Goal: Task Accomplishment & Management: Use online tool/utility

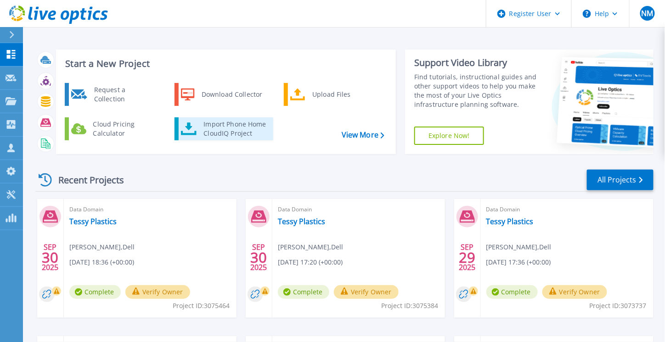
click at [245, 128] on div "Import Phone Home CloudIQ Project" at bounding box center [235, 129] width 72 height 18
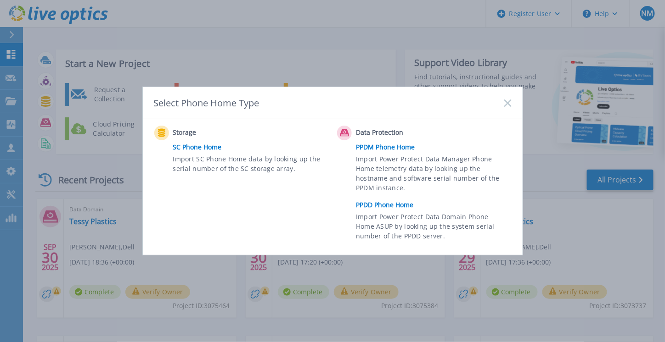
click at [382, 207] on link "PPDD Phone Home" at bounding box center [436, 205] width 160 height 14
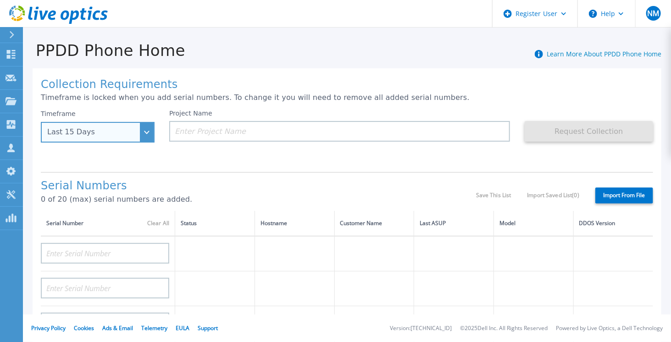
click at [118, 124] on div "Last 15 Days" at bounding box center [98, 132] width 114 height 21
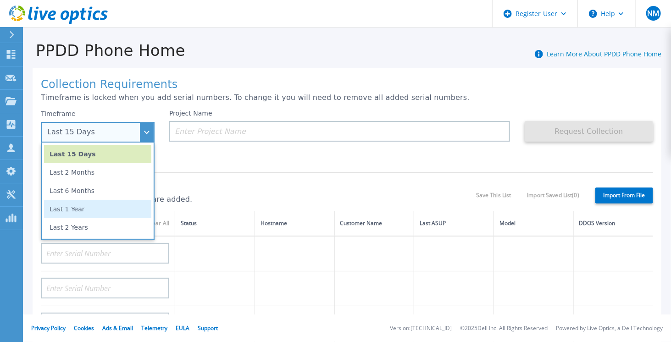
click at [93, 212] on li "Last 1 Year" at bounding box center [97, 209] width 107 height 18
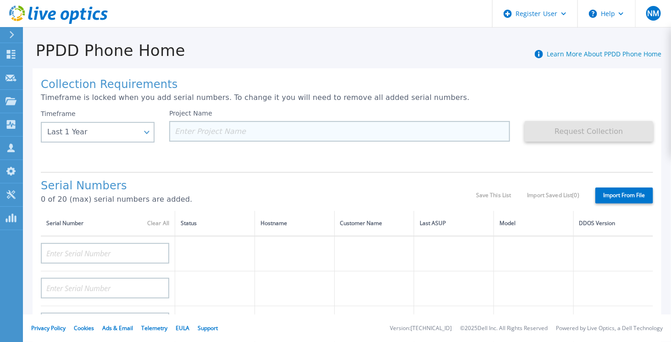
click at [233, 129] on input at bounding box center [339, 131] width 341 height 21
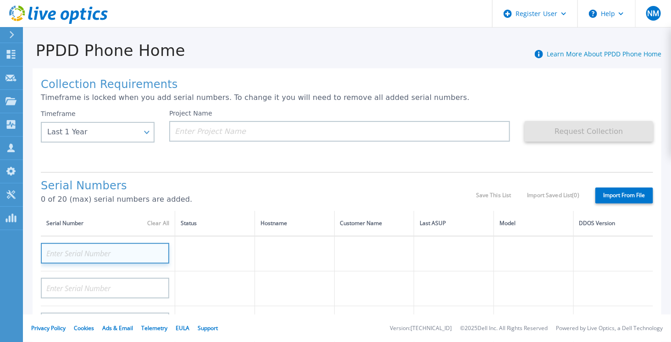
paste input "APX00242903902"
type input "APX00242903902"
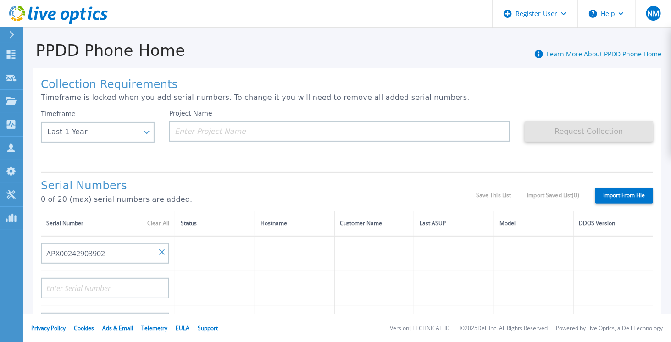
click at [224, 263] on td at bounding box center [215, 253] width 80 height 35
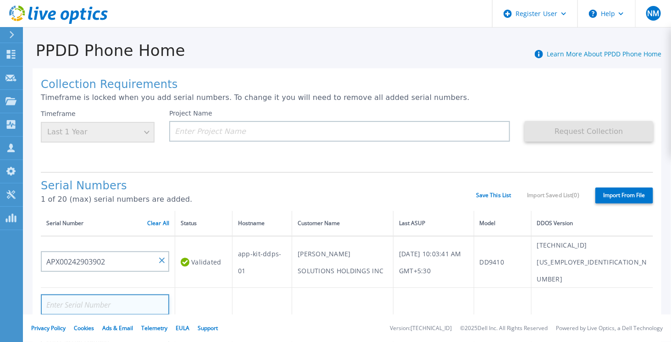
paste input "APX00242815301"
type input "APX00242815301"
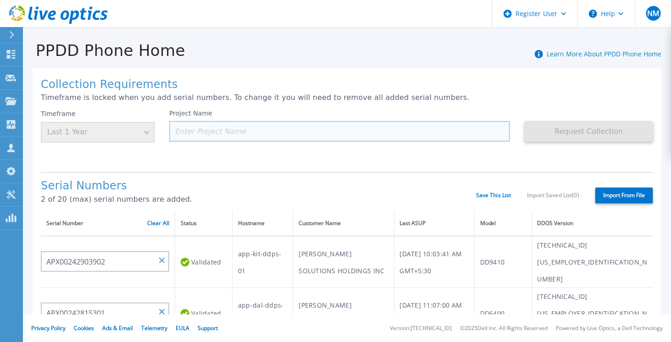
paste input "Brock Solution"
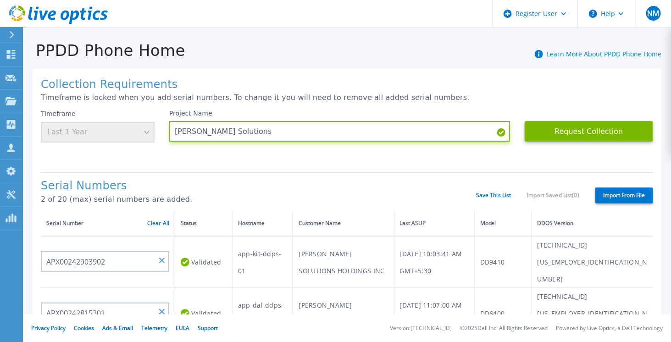
type input "Brock Solutions"
click at [238, 170] on div "Collection Requirements Timeframe is locked when you add serial numbers. To cha…" at bounding box center [347, 327] width 629 height 519
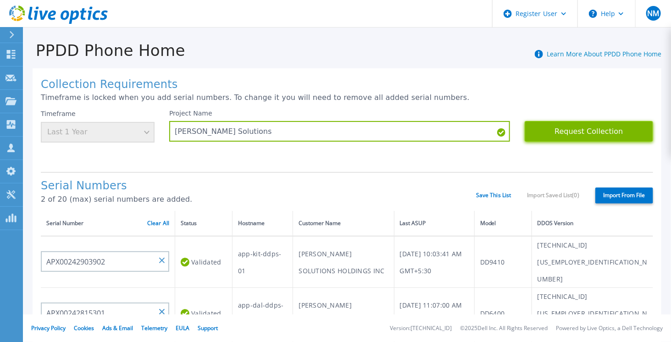
click at [551, 137] on button "Request Collection" at bounding box center [589, 131] width 129 height 21
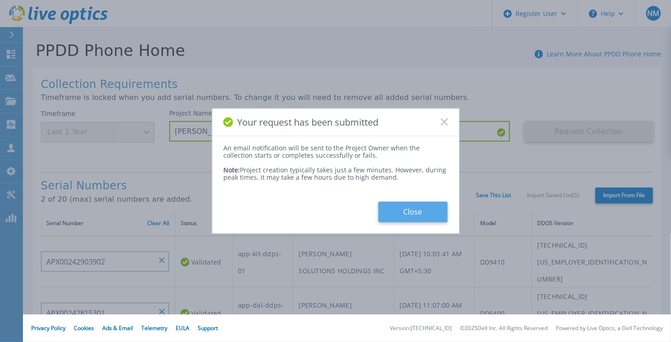
click at [407, 211] on button "Close" at bounding box center [413, 212] width 69 height 21
